Goal: Check status: Check status

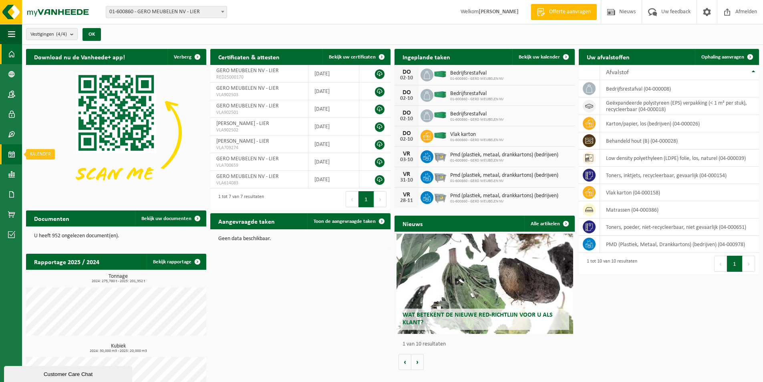
click at [12, 156] on span at bounding box center [11, 154] width 7 height 20
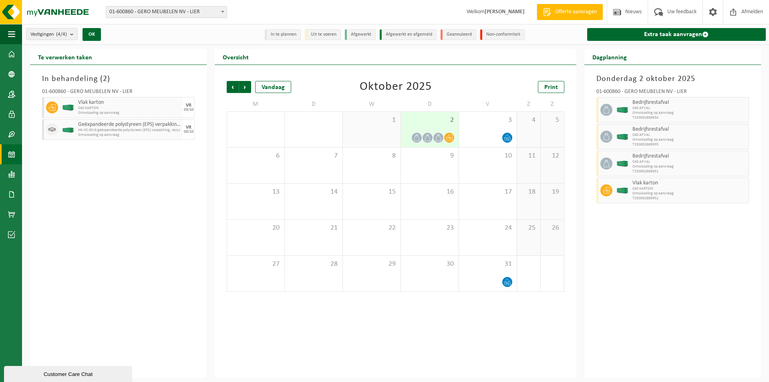
click at [431, 133] on div at bounding box center [427, 137] width 11 height 11
click at [495, 277] on div at bounding box center [488, 281] width 50 height 11
